Goal: Transaction & Acquisition: Purchase product/service

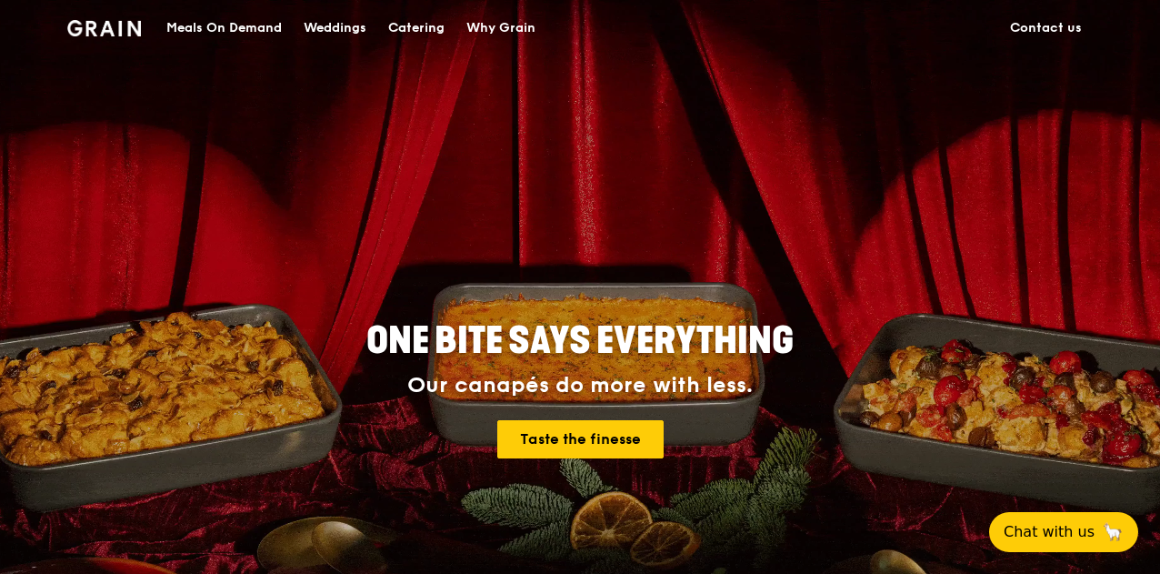
click at [433, 32] on div "Catering" at bounding box center [416, 28] width 56 height 55
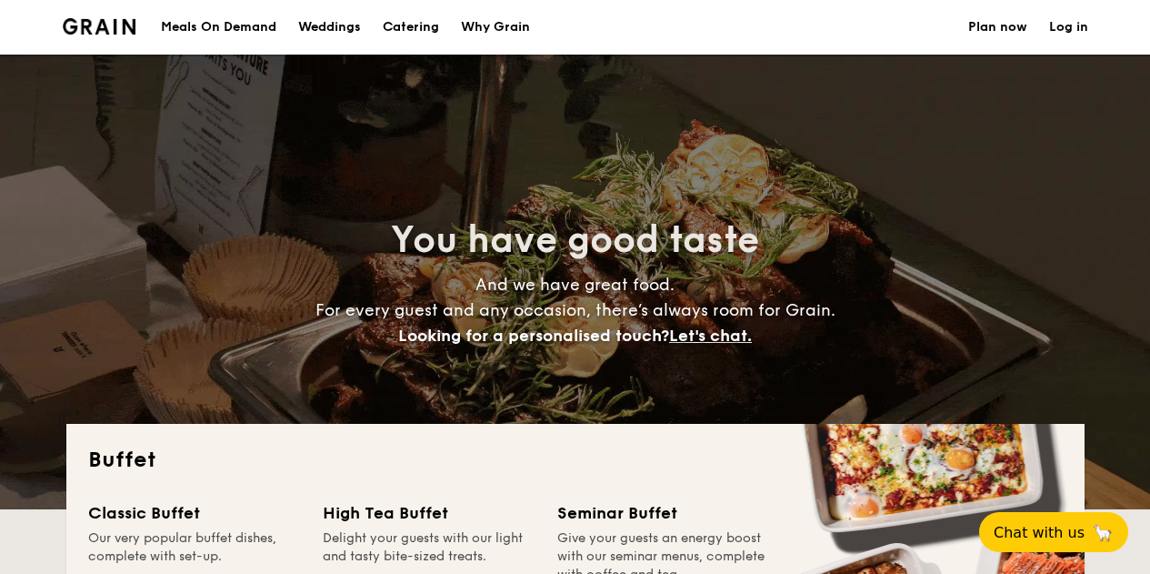
select select
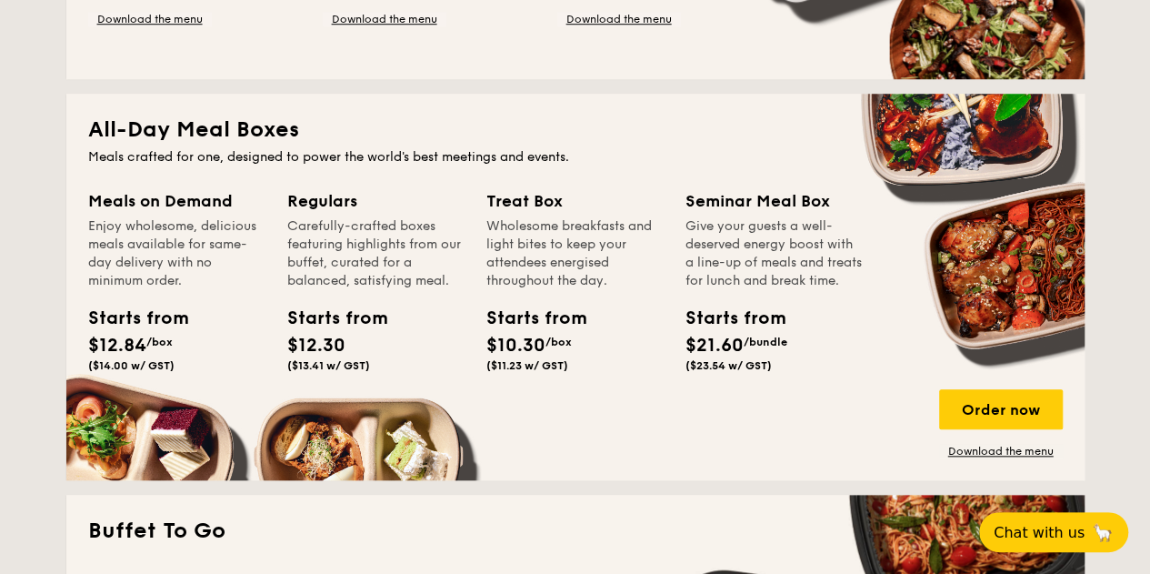
scroll to position [727, 0]
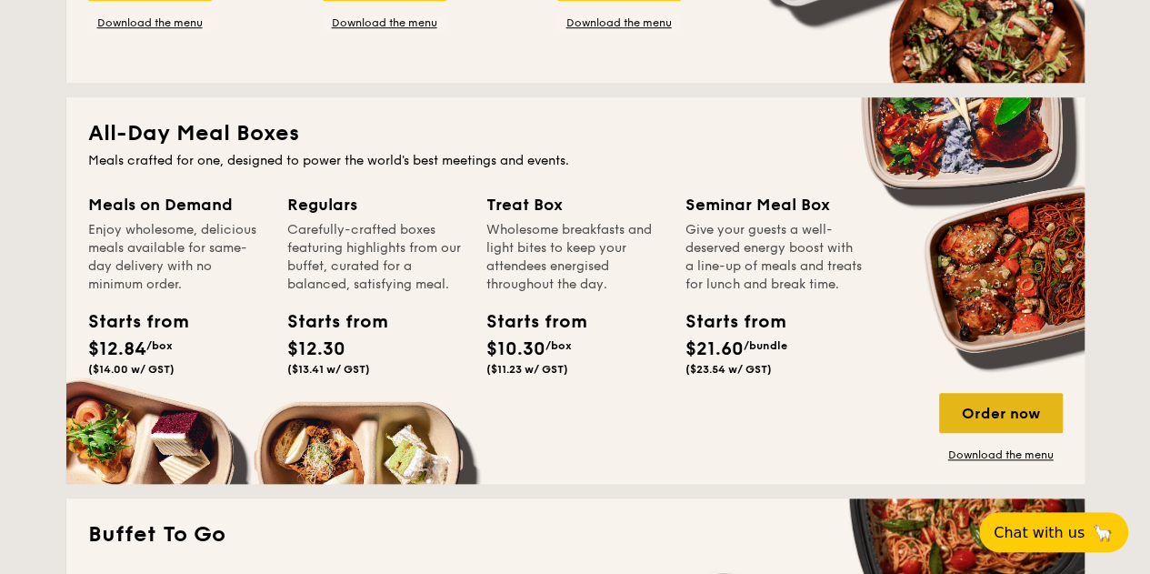
click at [960, 419] on div "Order now" at bounding box center [1001, 413] width 124 height 40
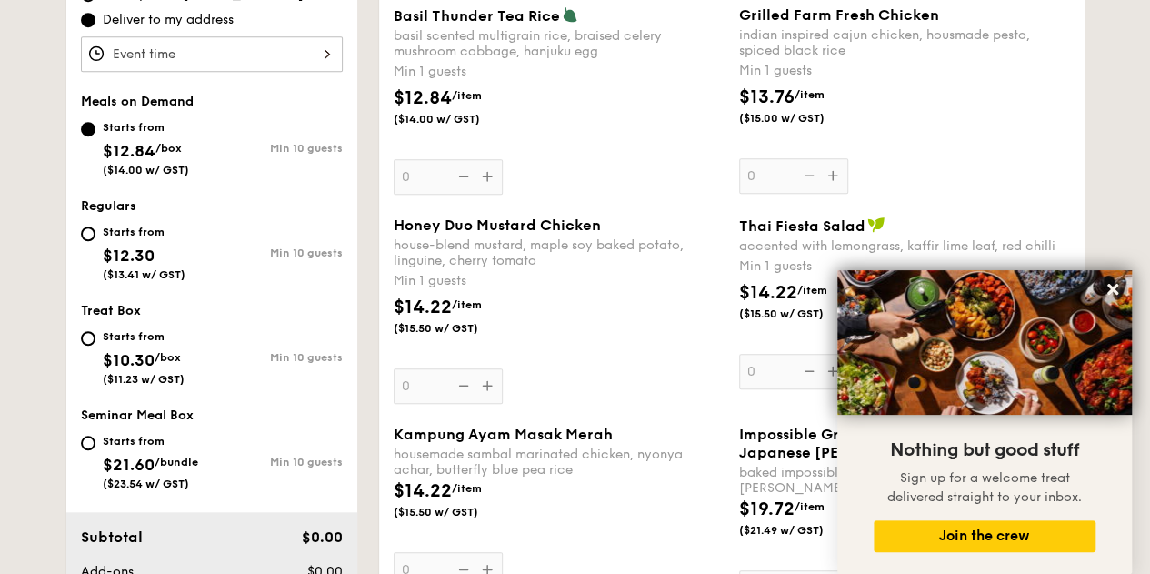
scroll to position [618, 0]
click at [1114, 297] on button at bounding box center [1112, 289] width 29 height 29
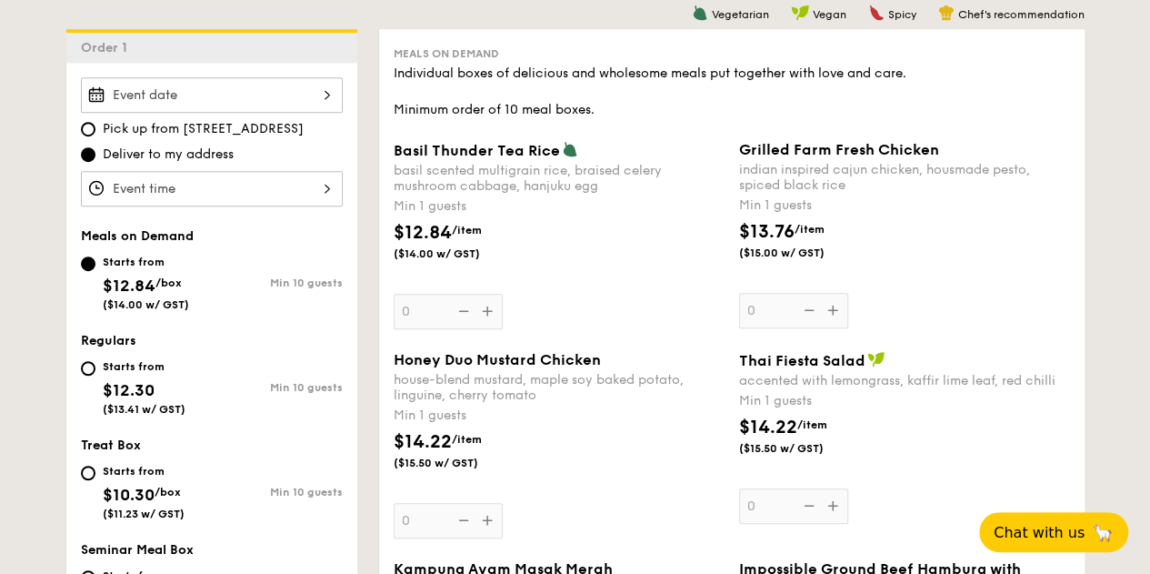
scroll to position [484, 0]
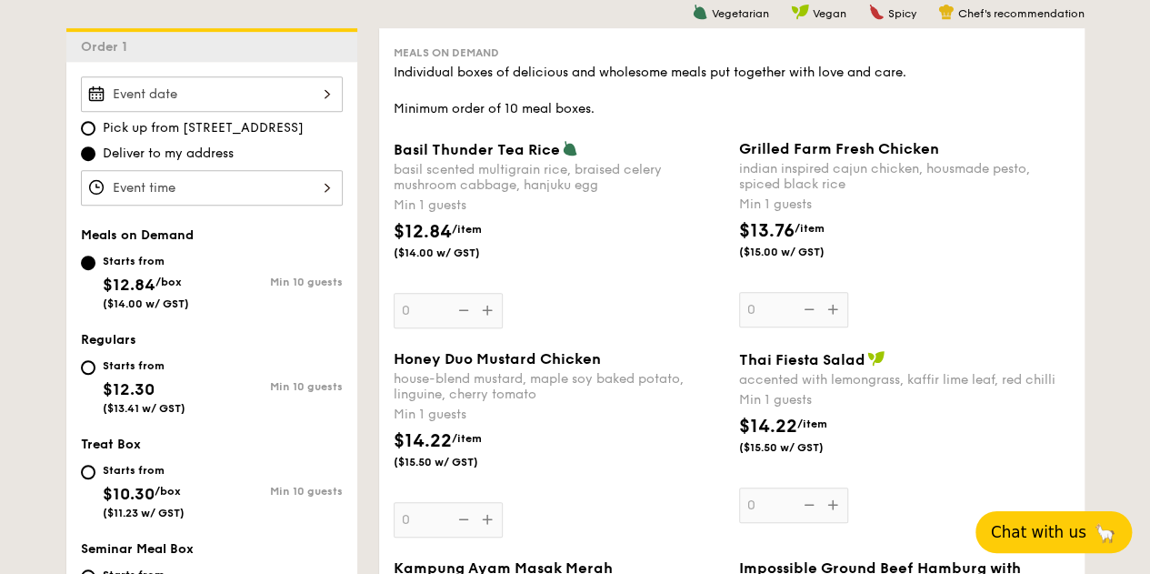
click at [1064, 534] on span "Chat with us" at bounding box center [1038, 532] width 95 height 18
